Goal: Find specific page/section: Find specific page/section

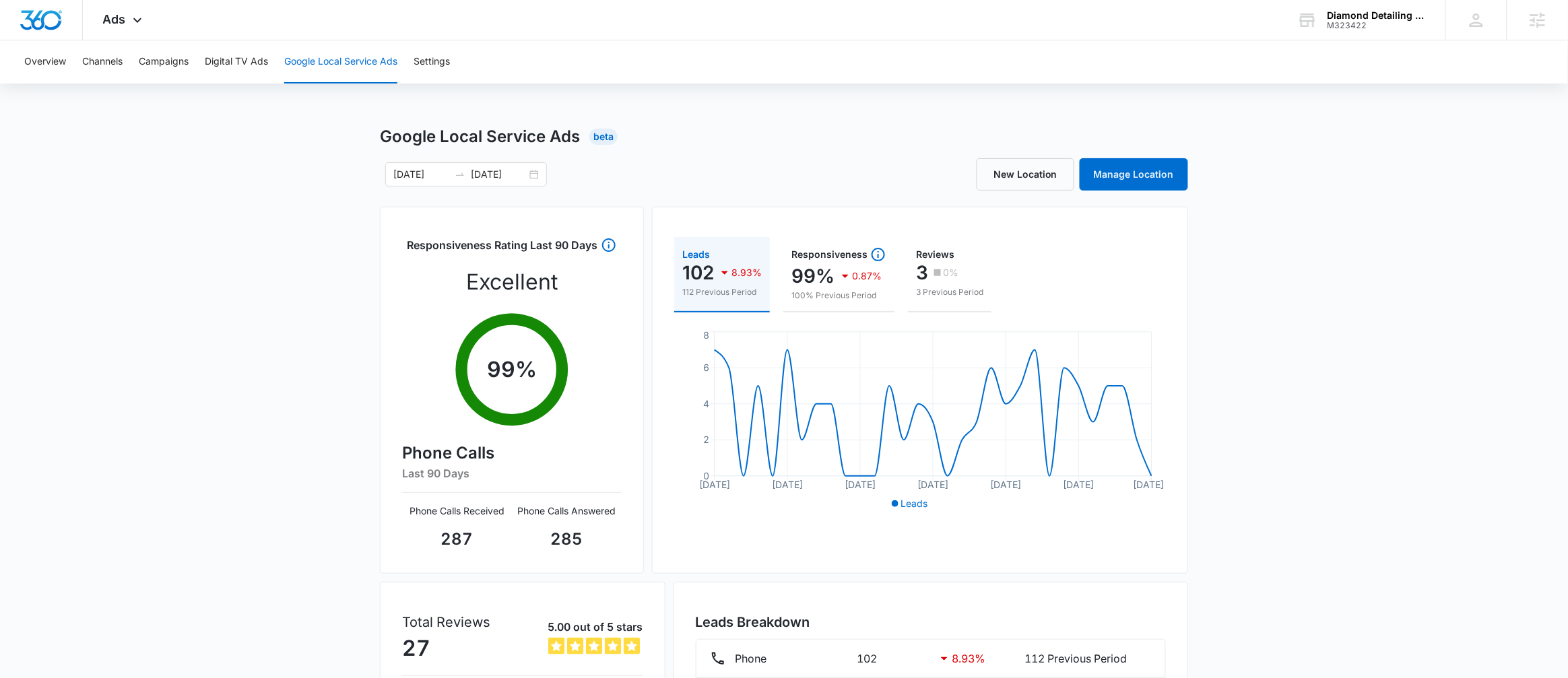
click at [936, 95] on div "Overview Channels Campaigns Digital TV Ads Google Local Service Ads Settings Go…" at bounding box center [784, 432] width 1568 height 788
click at [1323, 20] on div "Diamond Detailing LLC M323422 Your Accounts View All" at bounding box center [1361, 20] width 168 height 40
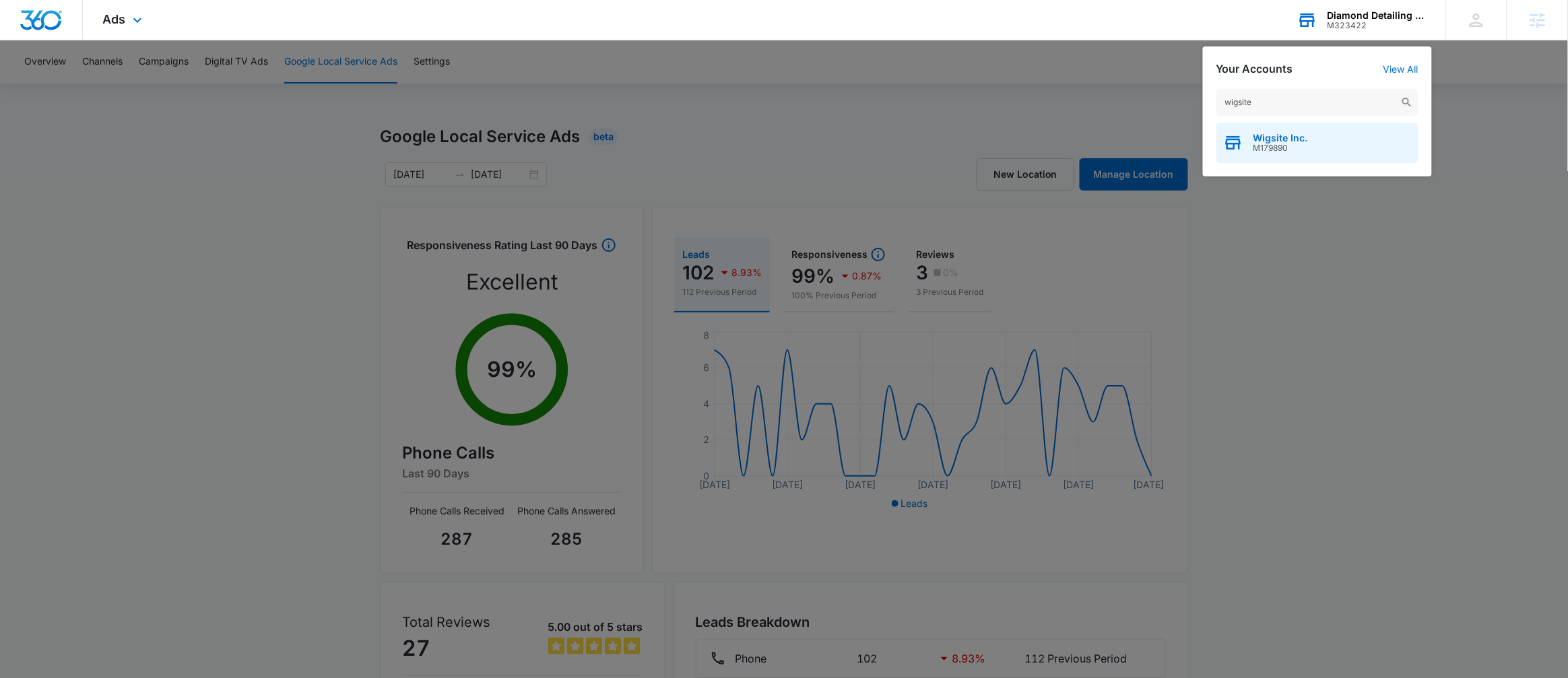
type input "wigsite"
click at [1319, 144] on div "Wigsite Inc. M179890" at bounding box center [1317, 142] width 202 height 41
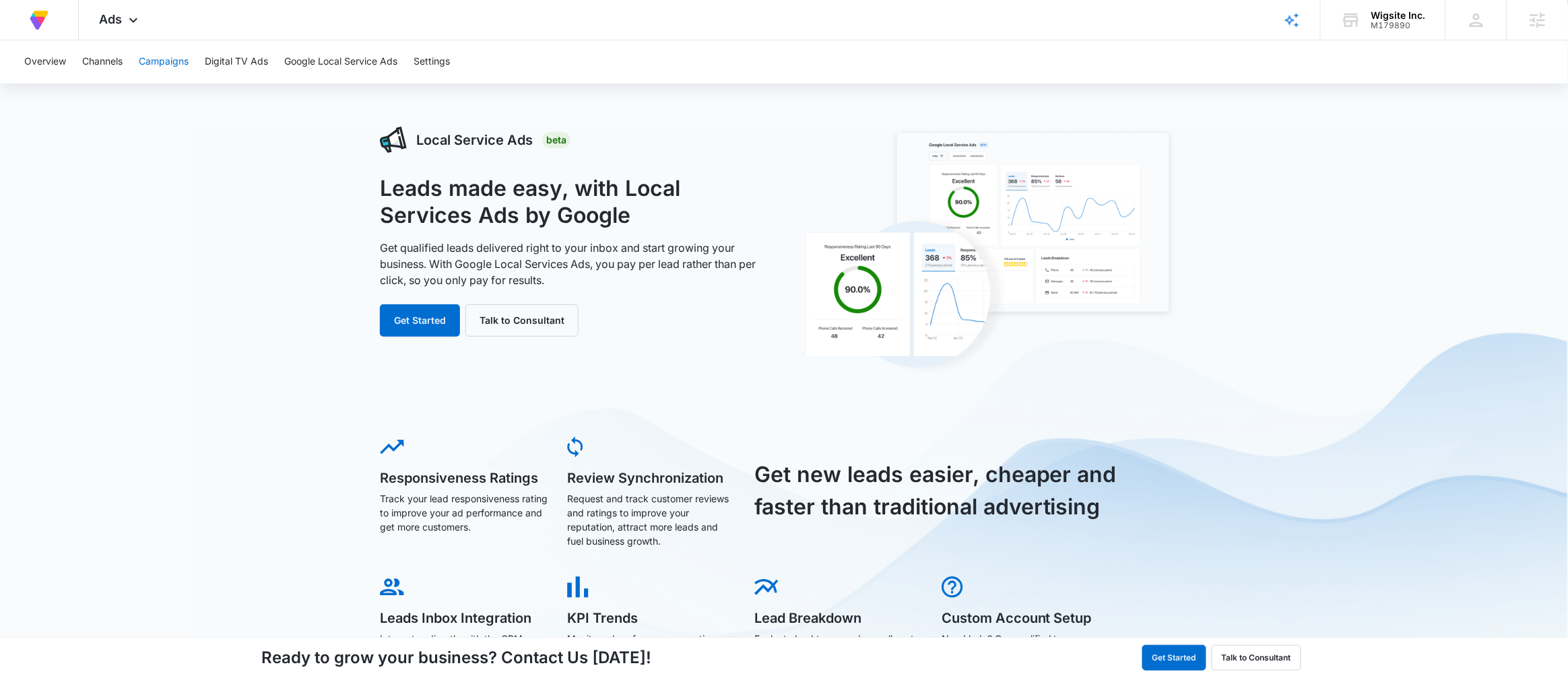
click at [153, 65] on button "Campaigns" at bounding box center [164, 62] width 50 height 43
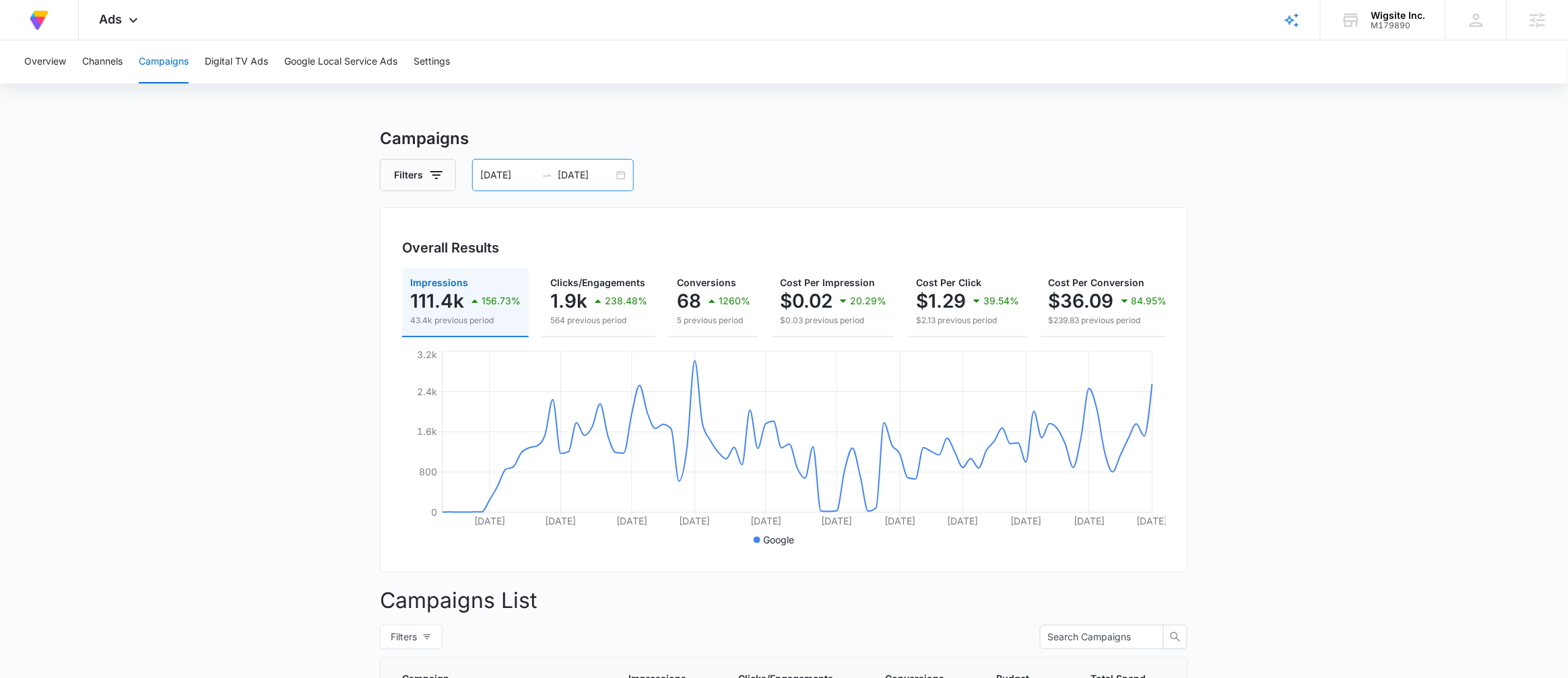
click at [615, 173] on div "05/08/2025 08/06/2025" at bounding box center [552, 174] width 161 height 32
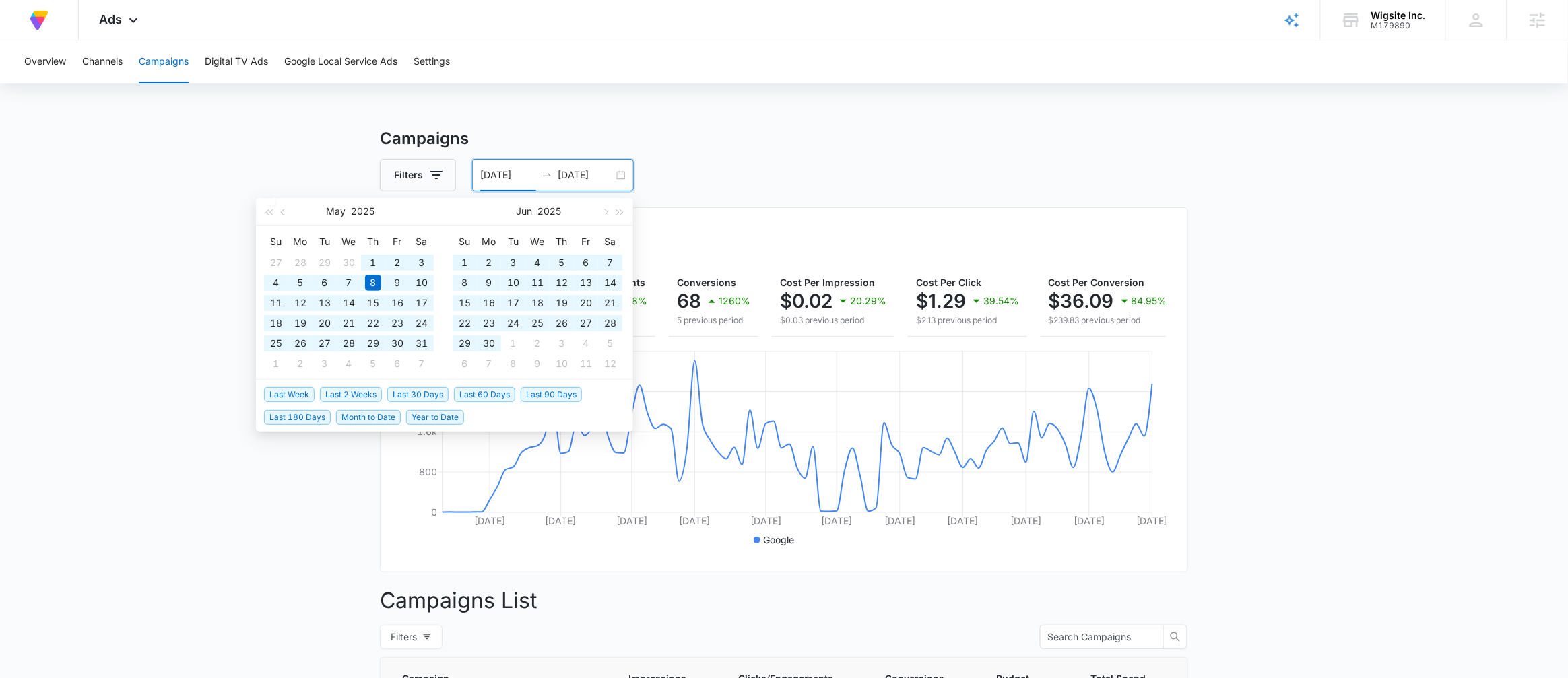
click at [310, 417] on span "Last 180 Days" at bounding box center [297, 417] width 66 height 15
type input "02/14/2025"
type input "08/13/2025"
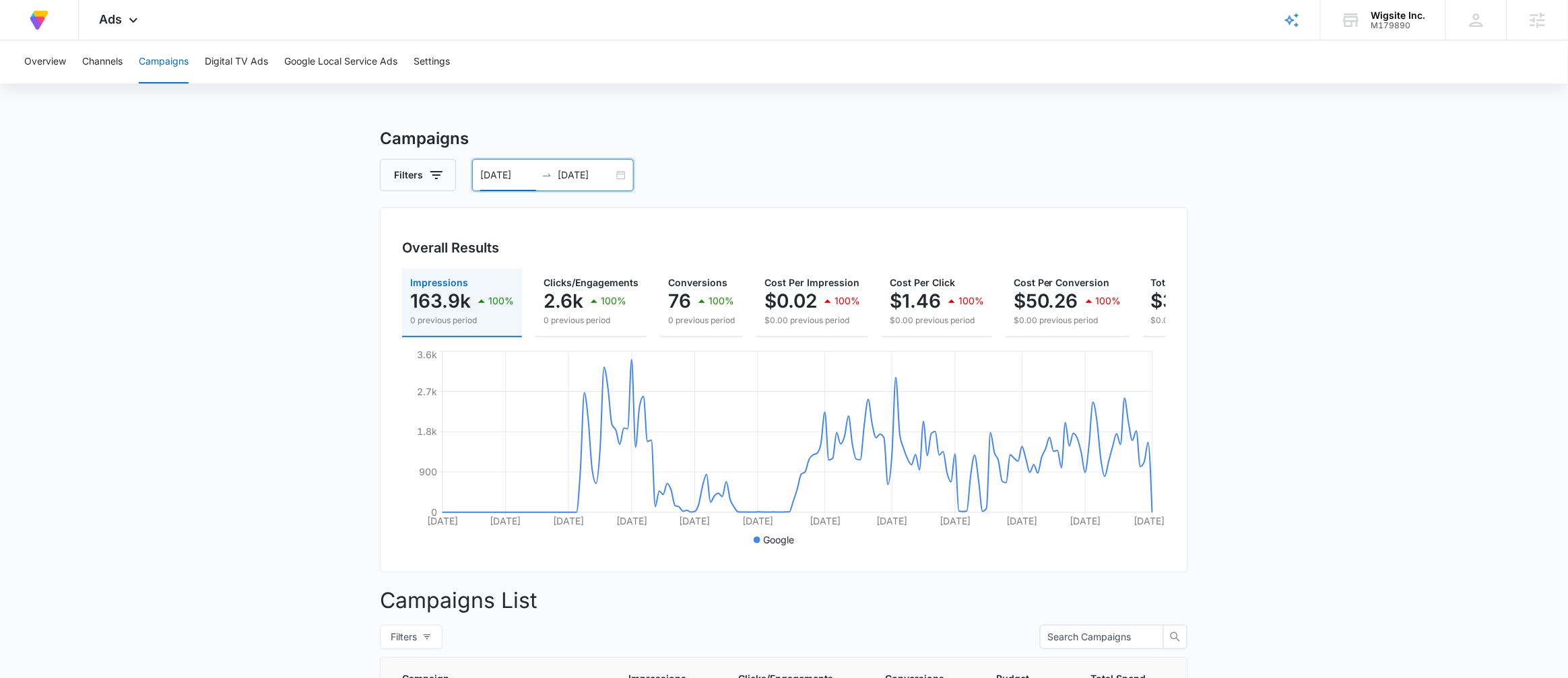
click at [1028, 110] on div "Overview Channels Campaigns Digital TV Ads Google Local Service Ads Settings Ca…" at bounding box center [784, 529] width 1568 height 976
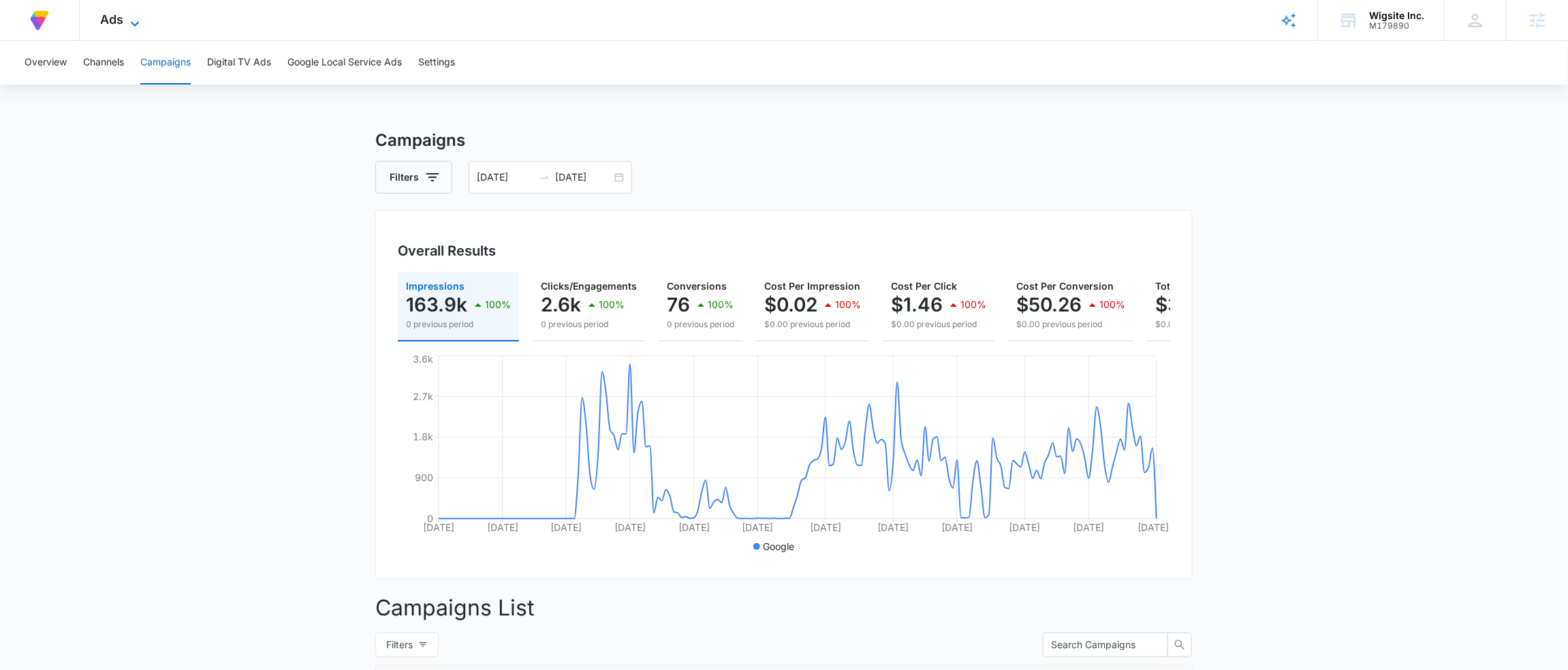
click at [136, 17] on icon at bounding box center [134, 24] width 17 height 17
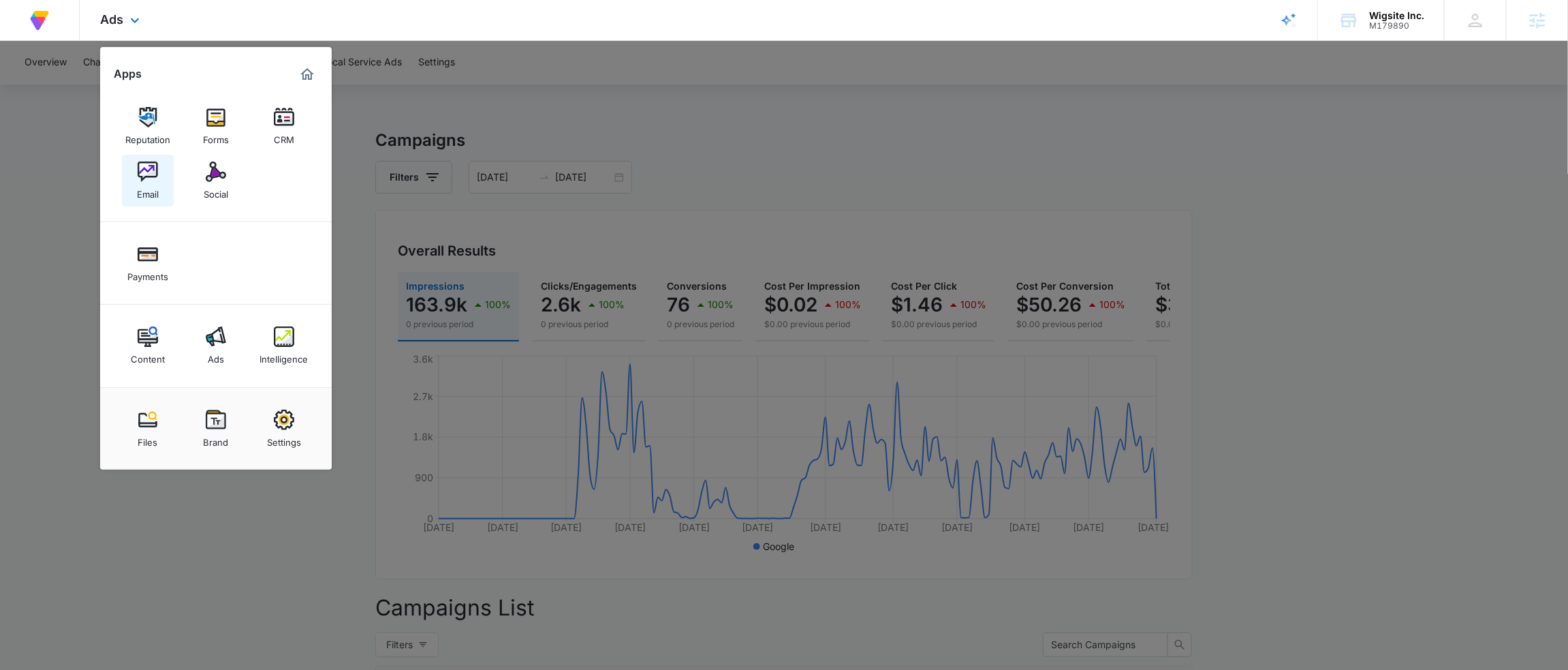
click at [144, 190] on div "Email" at bounding box center [147, 191] width 22 height 17
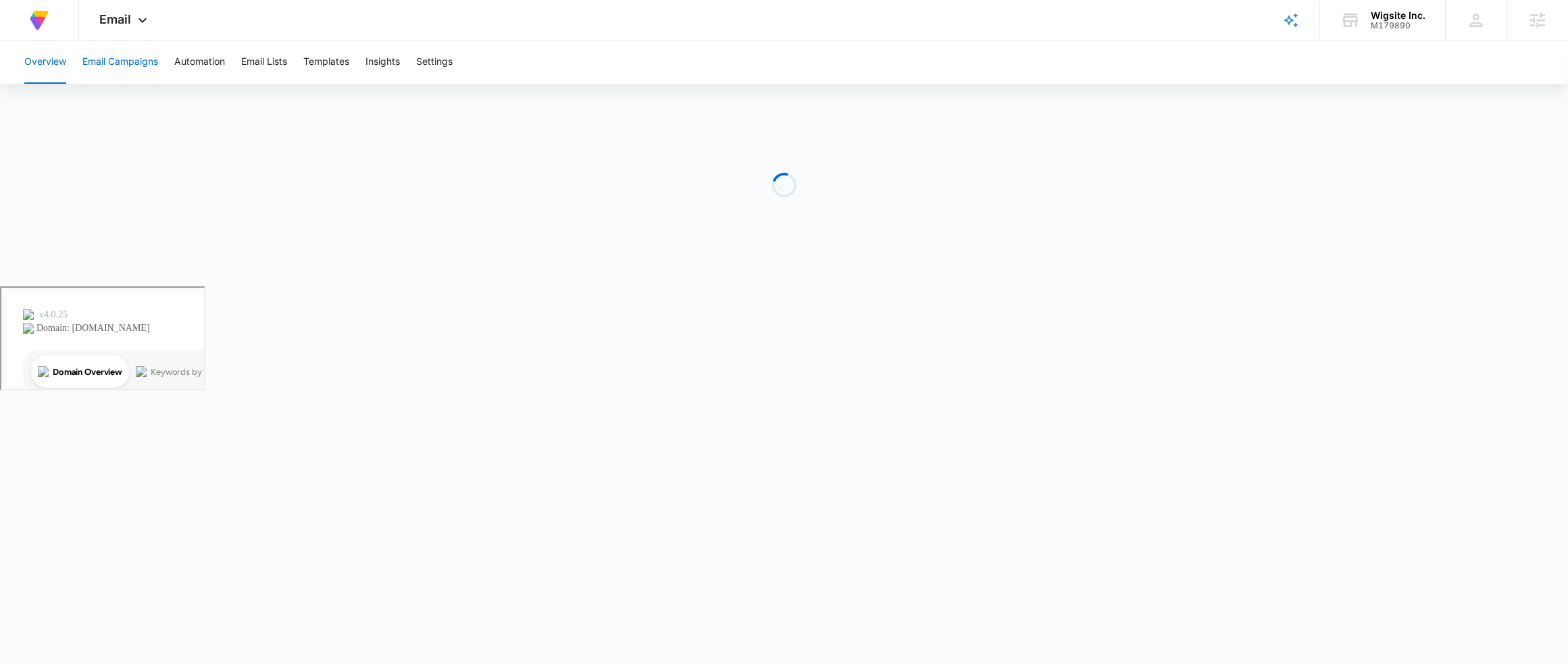
click at [138, 70] on button "Email Campaigns" at bounding box center [119, 62] width 75 height 43
click at [309, 57] on button "Templates" at bounding box center [326, 62] width 46 height 43
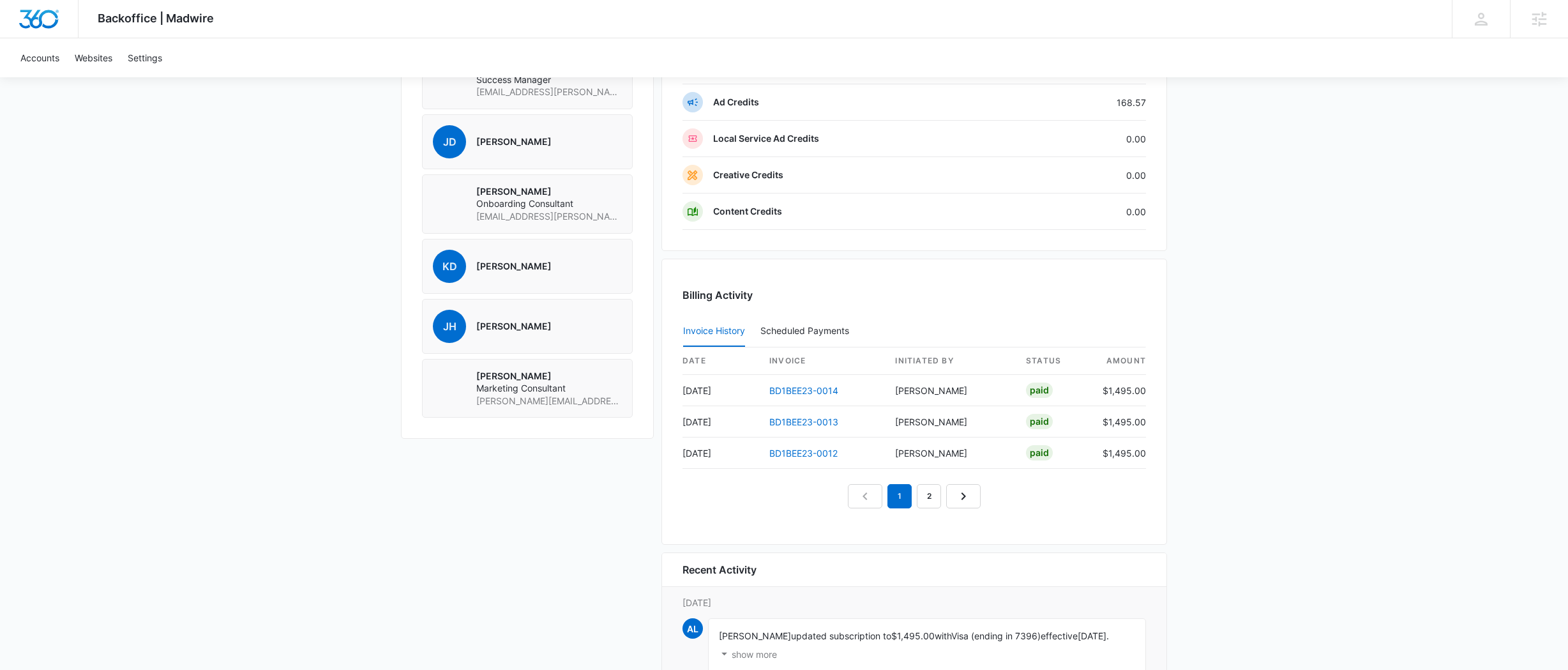
scroll to position [1223, 0]
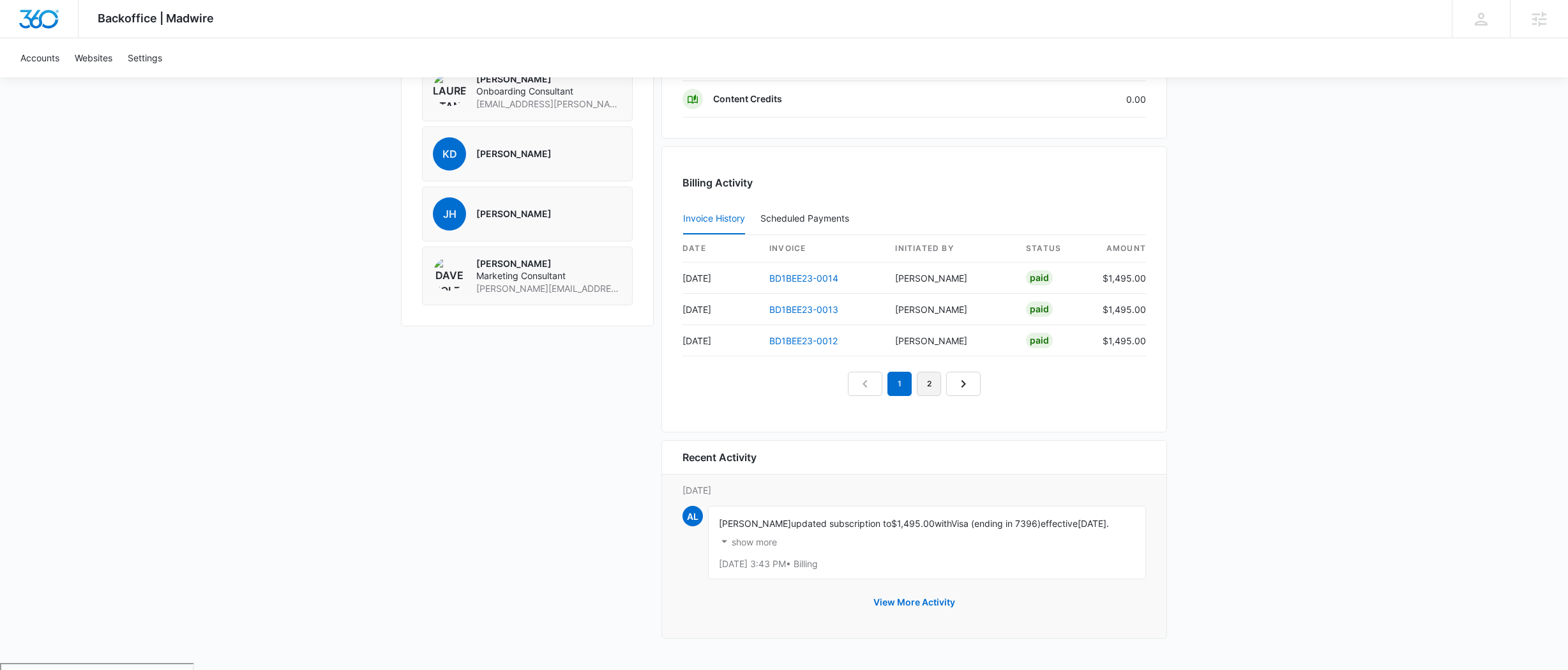
click at [925, 386] on link "2" at bounding box center [929, 384] width 25 height 25
click at [943, 390] on link "3" at bounding box center [943, 384] width 25 height 25
click at [921, 393] on em "3" at bounding box center [929, 384] width 25 height 25
click at [907, 395] on link "2" at bounding box center [900, 384] width 25 height 25
